Goal: Task Accomplishment & Management: Manage account settings

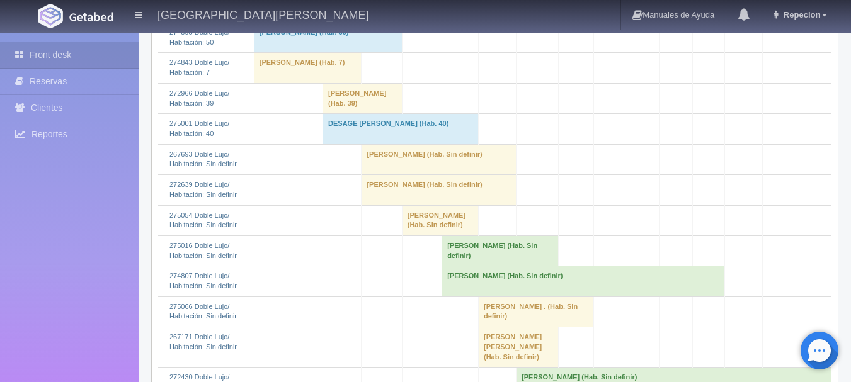
scroll to position [504, 0]
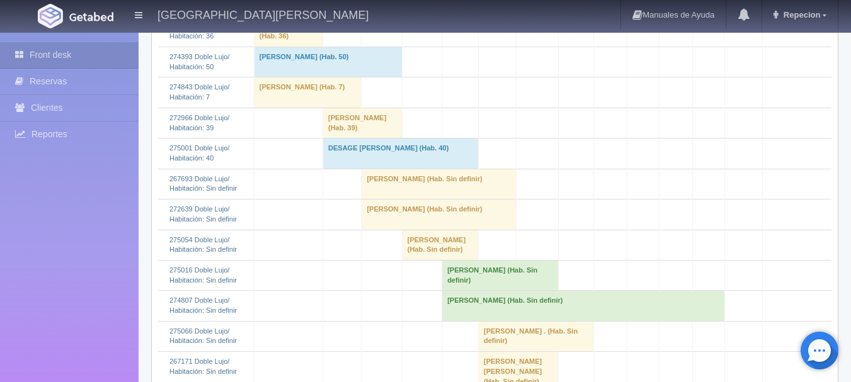
click at [428, 184] on td "[PERSON_NAME] (Hab. Sin definir)" at bounding box center [439, 184] width 155 height 30
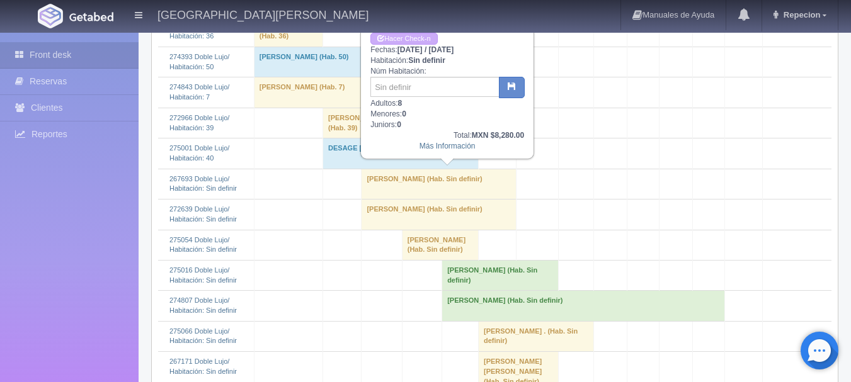
click at [428, 184] on td "[PERSON_NAME] (Hab. Sin definir)" at bounding box center [439, 184] width 155 height 30
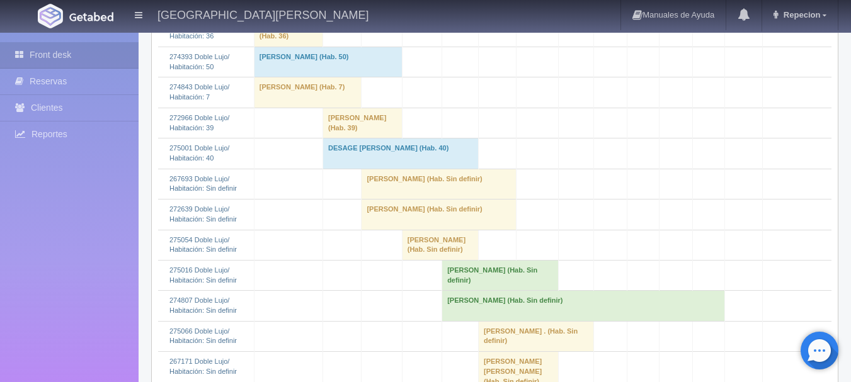
click at [413, 210] on td "[PERSON_NAME] (Hab. Sin definir)" at bounding box center [439, 215] width 155 height 30
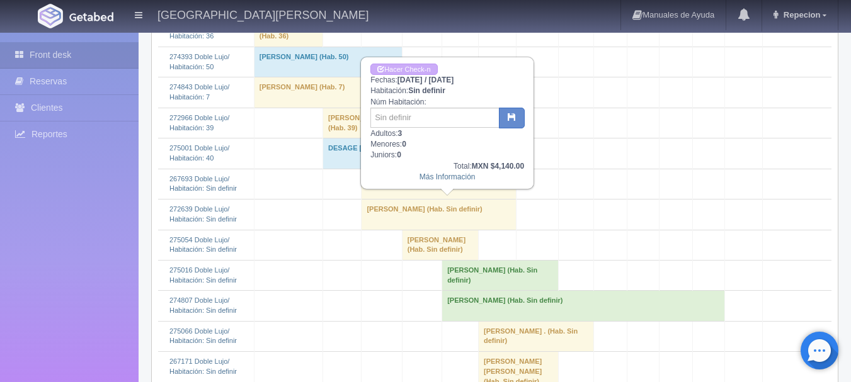
click at [413, 210] on td "[PERSON_NAME] (Hab. Sin definir)" at bounding box center [439, 215] width 155 height 30
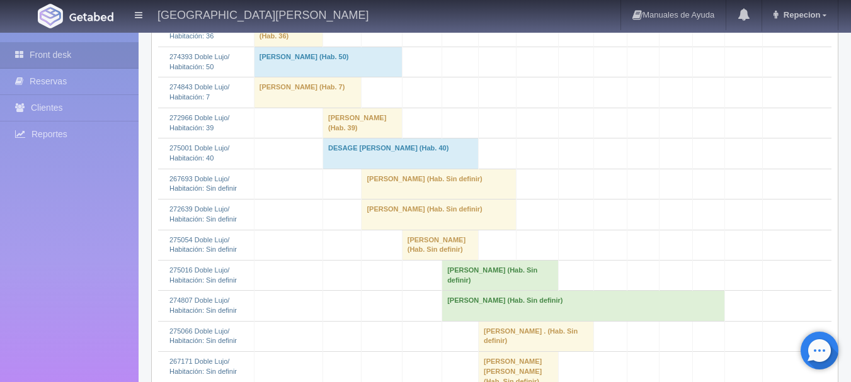
click at [420, 186] on td "[PERSON_NAME] (Hab. Sin definir)" at bounding box center [439, 184] width 155 height 30
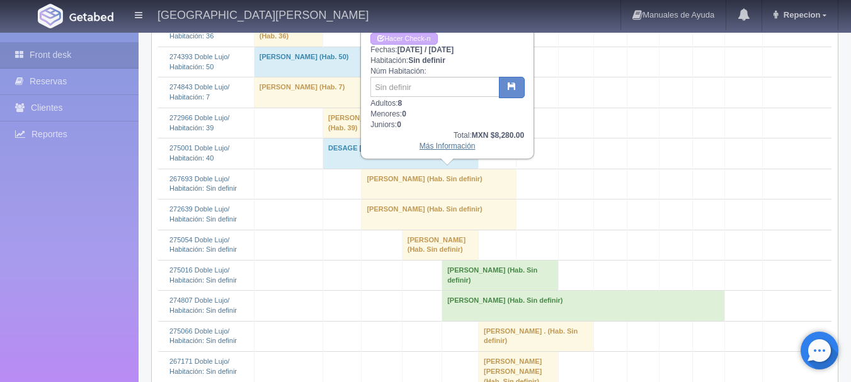
click at [435, 149] on link "Más Información" at bounding box center [448, 146] width 56 height 9
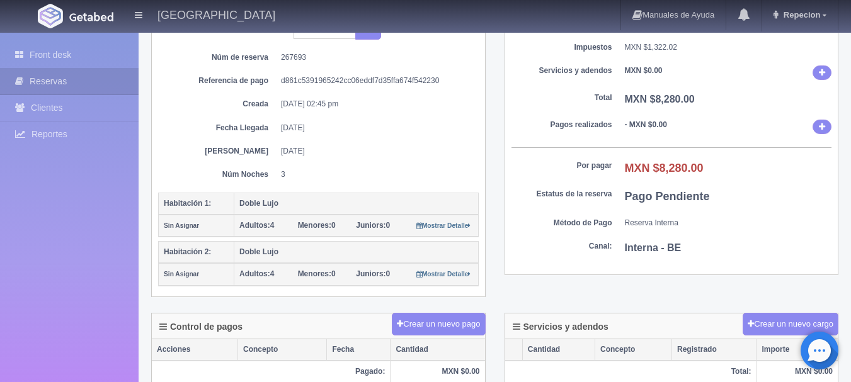
scroll to position [189, 0]
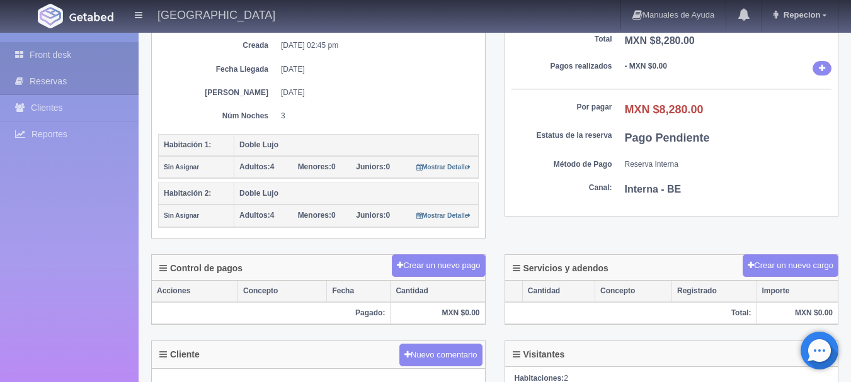
click at [66, 56] on link "Front desk" at bounding box center [69, 55] width 139 height 26
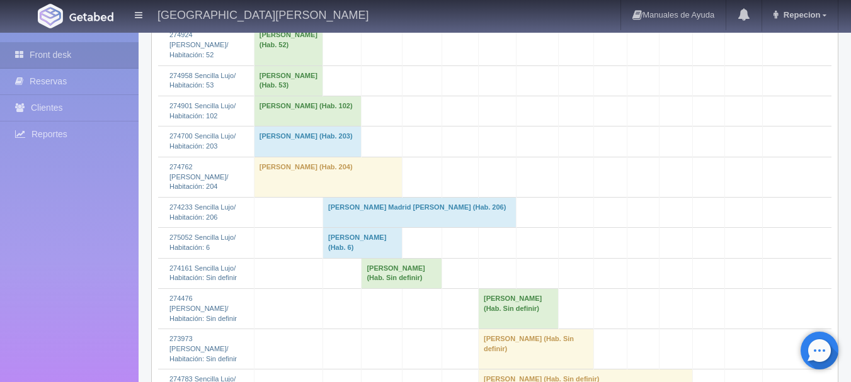
scroll to position [1512, 0]
click at [398, 288] on td "[PERSON_NAME] (Hab. Sin definir)" at bounding box center [402, 273] width 81 height 30
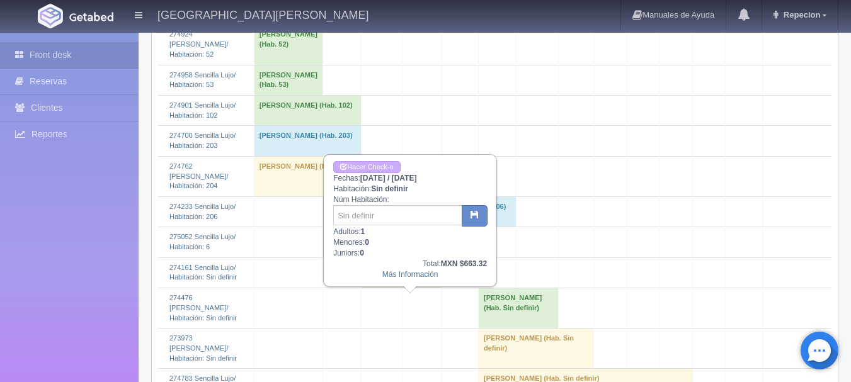
click at [398, 288] on td "[PERSON_NAME] (Hab. Sin definir)" at bounding box center [402, 273] width 81 height 30
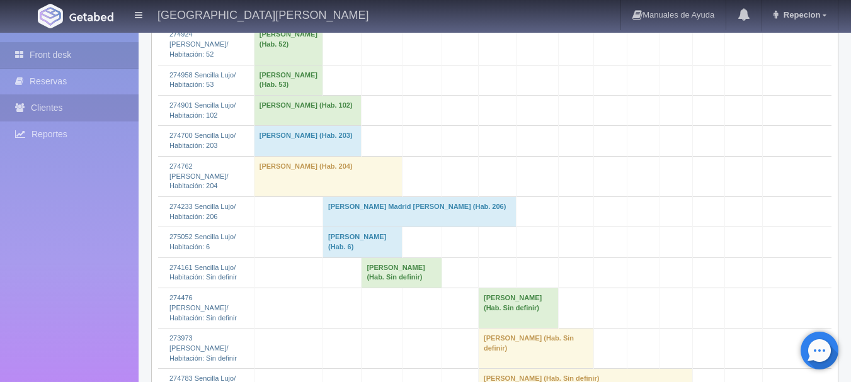
click at [55, 107] on link "Clientes" at bounding box center [69, 108] width 139 height 26
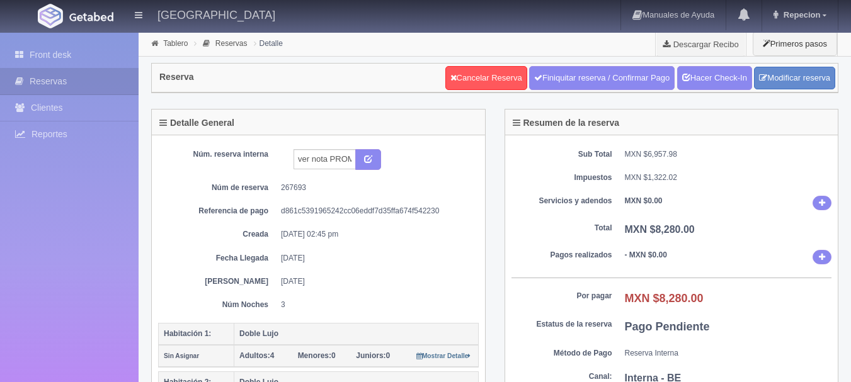
scroll to position [188, 0]
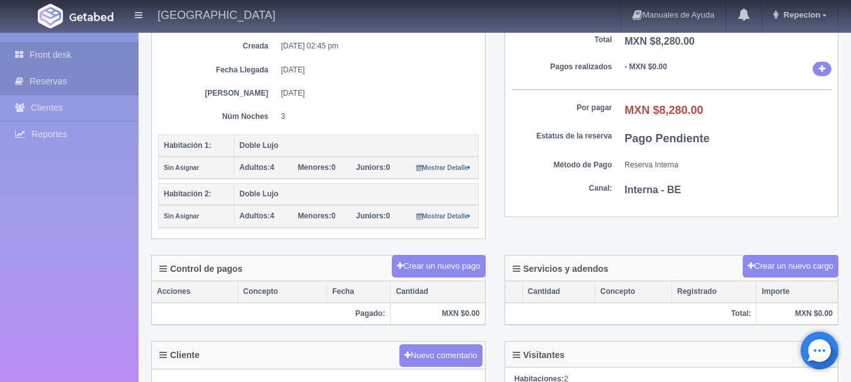
click at [46, 52] on link "Front desk" at bounding box center [69, 55] width 139 height 26
